Goal: Task Accomplishment & Management: Manage account settings

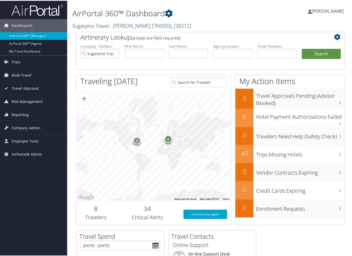
click at [74, 87] on div "Airtinerary Lookup (at least one field required) Company - Division: Sugarpine …" at bounding box center [210, 130] width 276 height 198
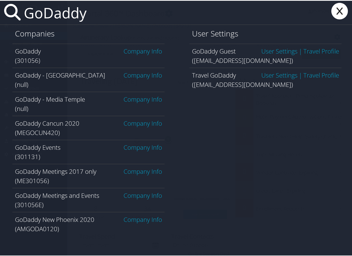
type input "GoDaddy"
click at [135, 50] on link "Company Info" at bounding box center [142, 50] width 38 height 9
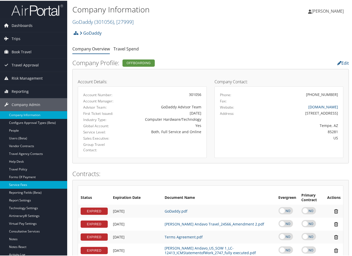
click at [30, 183] on link "Service Fees" at bounding box center [33, 184] width 67 height 8
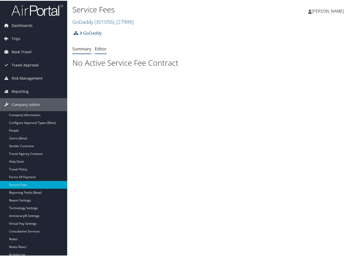
click at [104, 48] on link "Editor" at bounding box center [101, 48] width 12 height 6
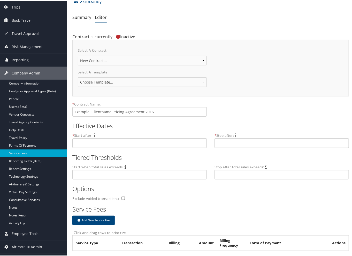
scroll to position [32, 0]
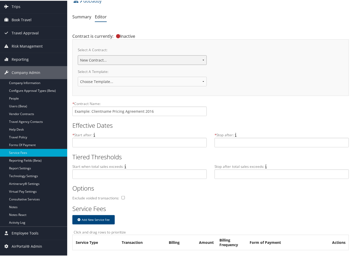
click at [125, 60] on select "GODADDY - [DATE] GoDaddy 09012021 New Contract..." at bounding box center [142, 59] width 129 height 10
click at [162, 46] on div "Select A Contract: GODADDY - [DATE] GoDaddy 09012021 New Contract..." at bounding box center [210, 56] width 265 height 24
click at [163, 58] on select "GODADDY - [DATE] GoDaddy 09012021 New Contract..." at bounding box center [142, 59] width 129 height 10
click at [171, 37] on div "Contract is currently: Inactive" at bounding box center [141, 34] width 138 height 9
click at [162, 57] on select "GODADDY - [DATE] GoDaddy 09012021 New Contract..." at bounding box center [142, 59] width 129 height 10
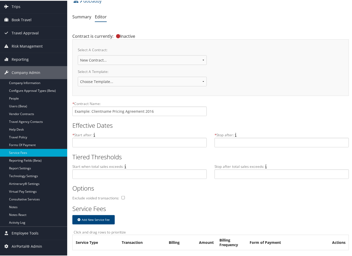
click at [250, 71] on div "Select A Template: Choose Template... 2018 IUC-PG Pricing Agreement Sales Prici…" at bounding box center [210, 78] width 265 height 21
click at [201, 59] on select "GODADDY - [DATE] GoDaddy 09012021 New Contract..." at bounding box center [142, 59] width 129 height 10
click at [256, 94] on div "Select A Contract: GODADDY - [DATE] GoDaddy 09012021 New Contract... Select A T…" at bounding box center [210, 66] width 276 height 57
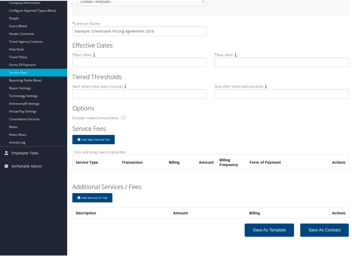
scroll to position [0, 0]
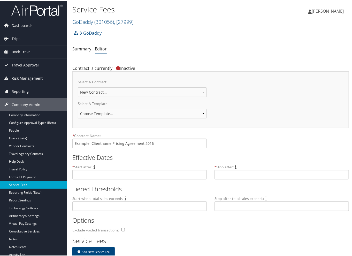
drag, startPoint x: 219, startPoint y: 50, endPoint x: 194, endPoint y: 43, distance: 25.4
click at [219, 50] on ul "Summary Editor" at bounding box center [210, 48] width 276 height 9
